Goal: Feedback & Contribution: Leave review/rating

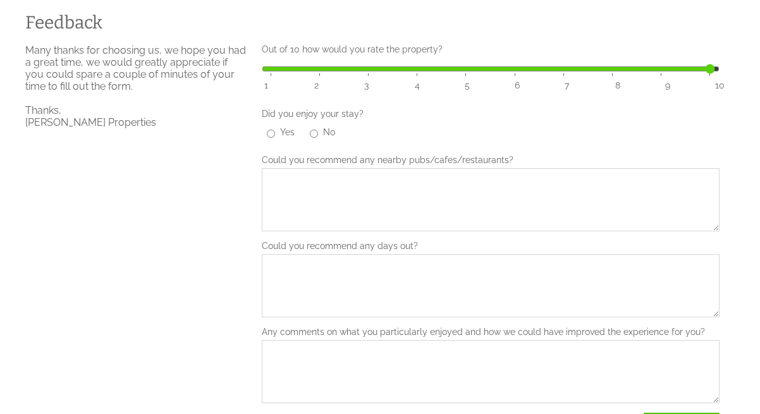
scroll to position [302, 0]
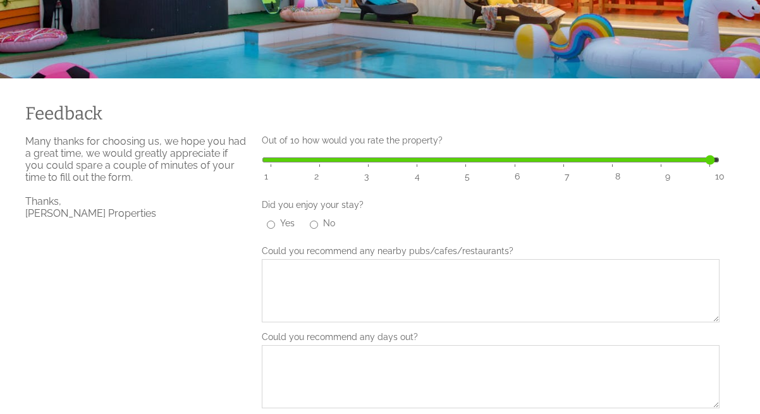
scroll to position [244, 0]
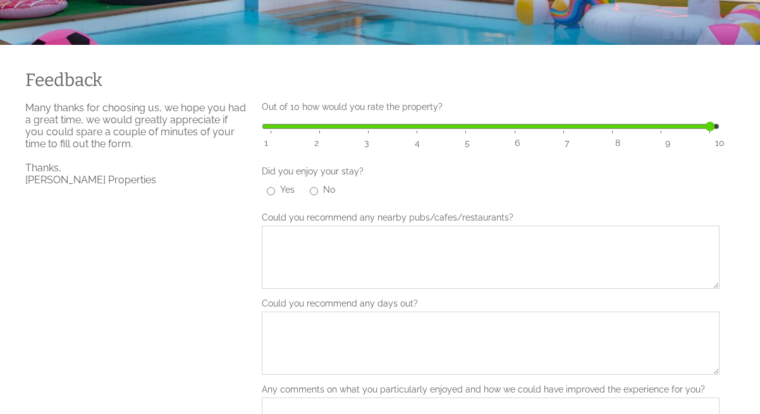
click at [271, 185] on input "Yes" at bounding box center [271, 191] width 8 height 13
radio input "true"
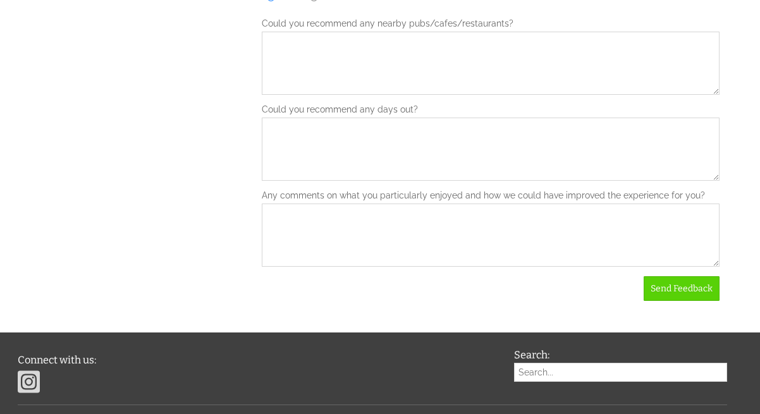
scroll to position [503, 0]
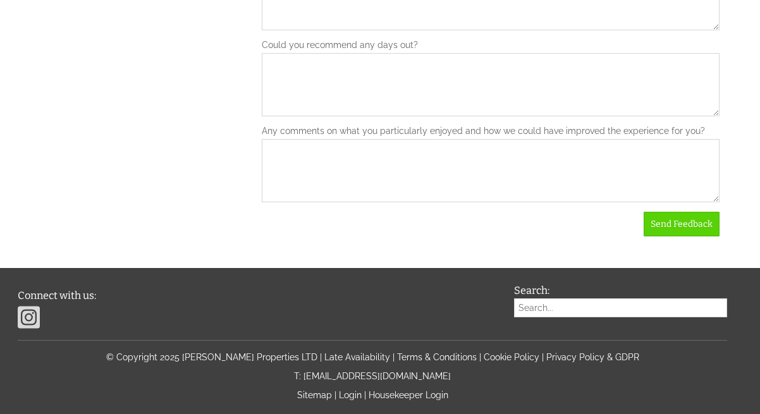
click at [572, 149] on textarea "Any comments on what you particularly enjoyed and how we could have improved th…" at bounding box center [491, 170] width 458 height 63
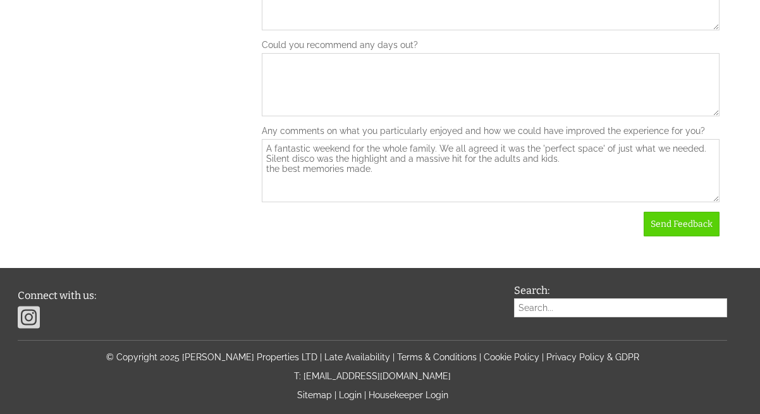
click at [618, 155] on textarea "A fantastic weekend for the whole family. We all agreed it was the 'perfect spa…" at bounding box center [491, 170] width 458 height 63
click at [615, 149] on textarea "A fantastic weekend for the whole family. We all agreed it was the 'perfect spa…" at bounding box center [491, 170] width 458 height 63
type textarea "A fantastic weekend for the whole family. We all agreed it was the 'perfect spa…"
click at [686, 219] on span "Send Feedback" at bounding box center [682, 224] width 62 height 11
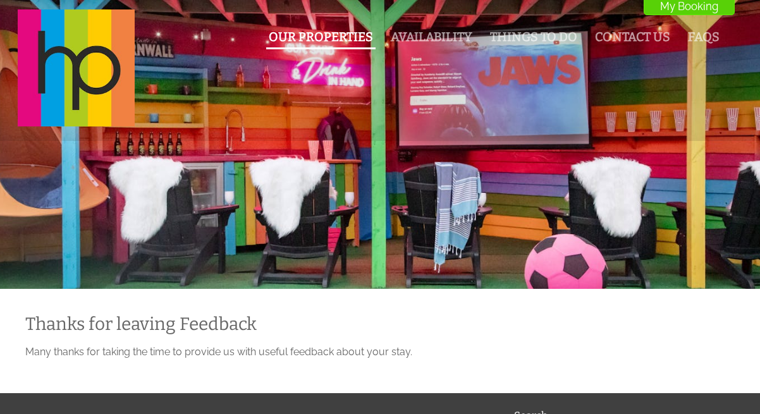
click at [339, 37] on link "Our Properties" at bounding box center [321, 37] width 104 height 15
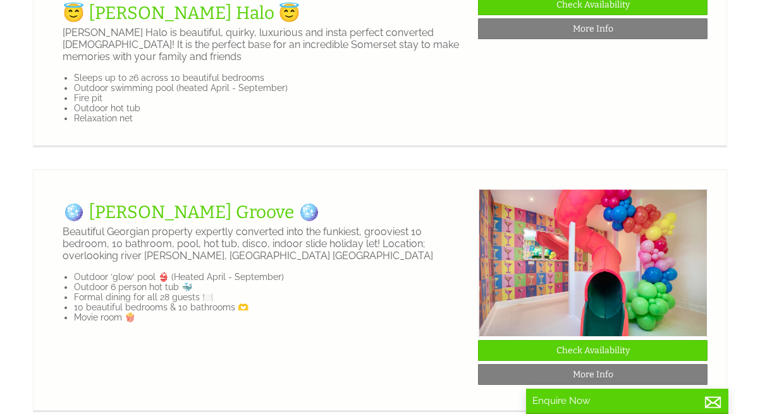
scroll to position [1577, 0]
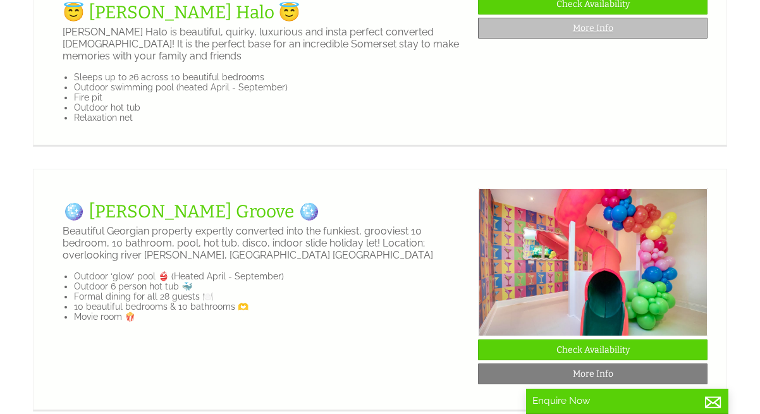
click at [579, 39] on link "More Info" at bounding box center [592, 28] width 229 height 21
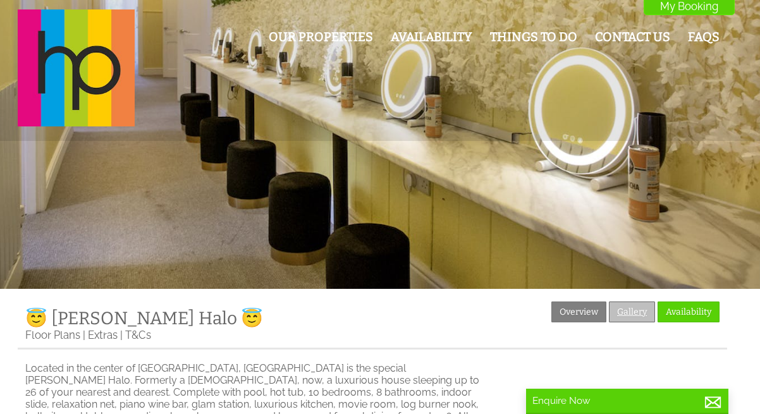
click at [637, 310] on link "Gallery" at bounding box center [632, 312] width 46 height 21
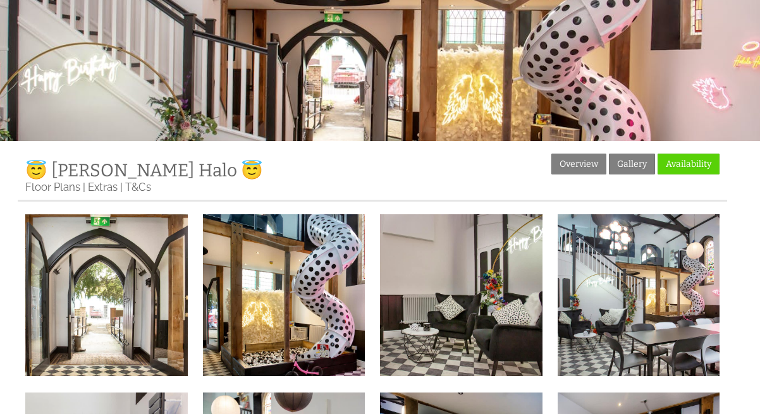
scroll to position [174, 0]
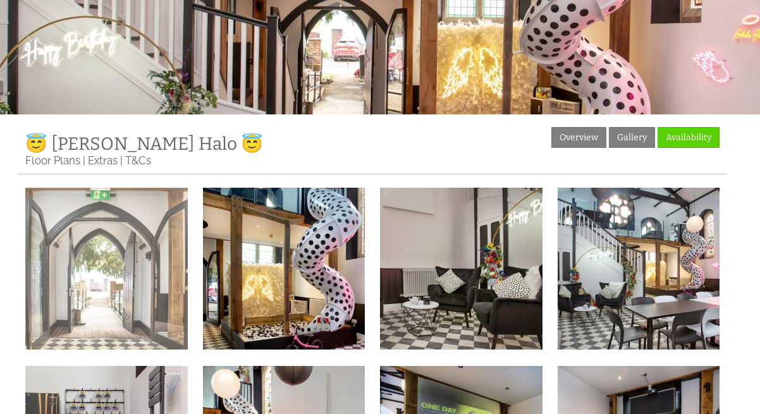
click at [149, 239] on img at bounding box center [106, 269] width 162 height 162
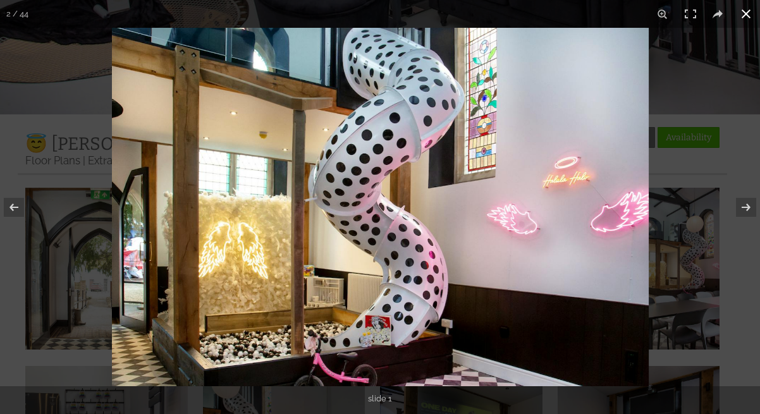
click at [751, 12] on button at bounding box center [746, 14] width 28 height 28
